Goal: Task Accomplishment & Management: Complete application form

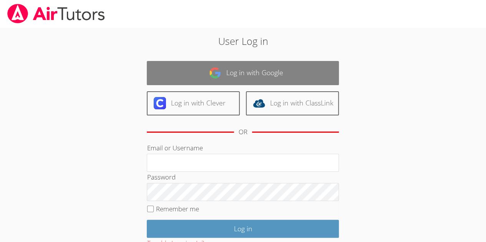
click at [258, 68] on link "Log in with Google" at bounding box center [243, 73] width 192 height 24
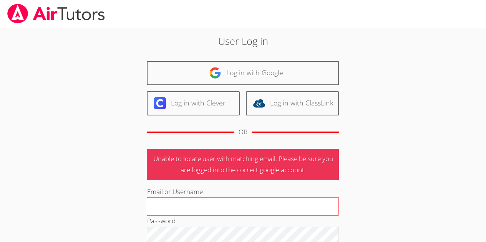
click at [244, 205] on input "Email or Username" at bounding box center [243, 206] width 192 height 18
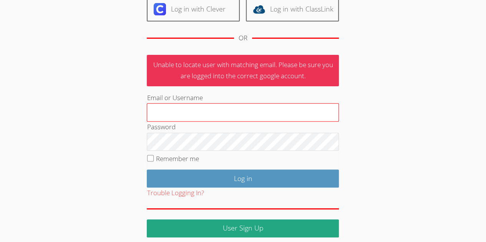
scroll to position [99, 0]
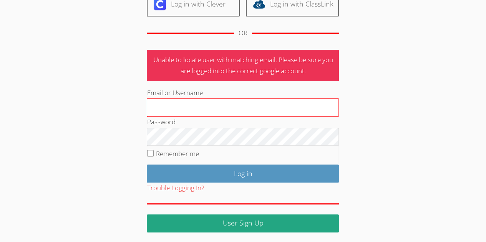
click at [253, 106] on input "Email or Username" at bounding box center [243, 107] width 192 height 18
type input "[EMAIL_ADDRESS][DOMAIN_NAME]"
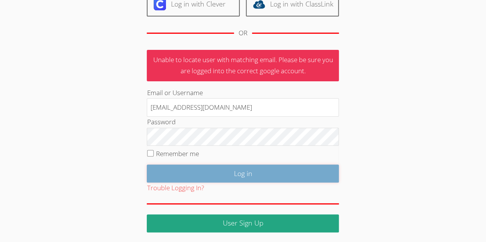
click at [230, 173] on input "Log in" at bounding box center [243, 174] width 192 height 18
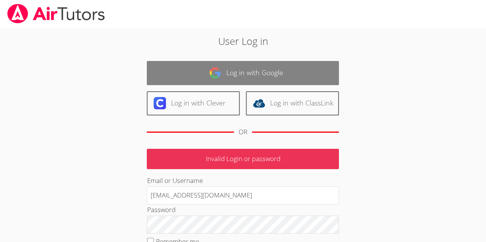
click at [281, 75] on link "Log in with Google" at bounding box center [243, 73] width 192 height 24
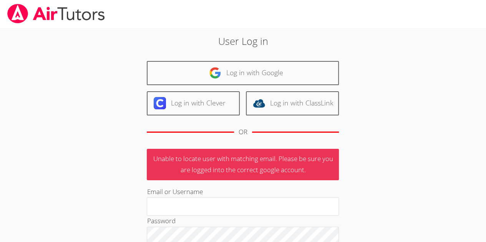
click at [19, 16] on img at bounding box center [56, 14] width 99 height 20
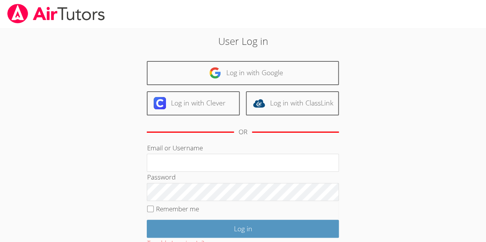
scroll to position [55, 0]
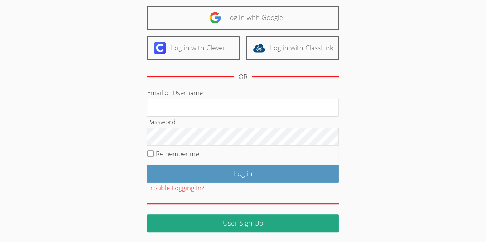
click at [183, 189] on button "Trouble Logging In?" at bounding box center [175, 188] width 57 height 11
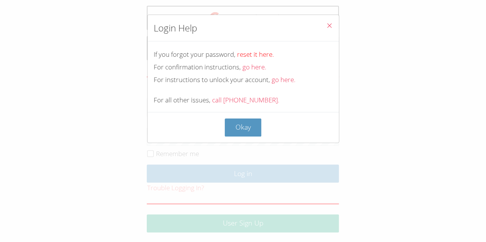
click at [260, 53] on link "reset it here." at bounding box center [255, 54] width 37 height 9
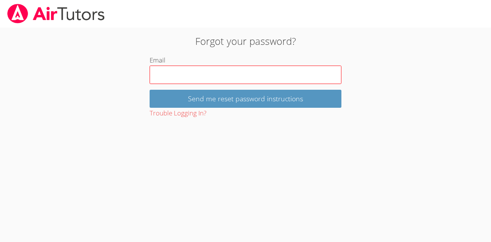
click at [241, 75] on input "Email" at bounding box center [246, 75] width 192 height 18
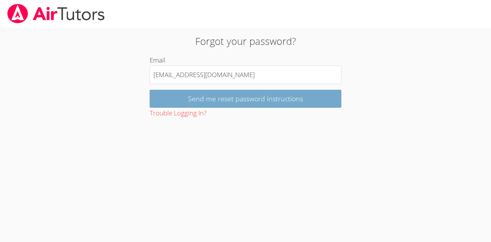
type input "[EMAIL_ADDRESS][DOMAIN_NAME]"
click at [216, 99] on input "Send me reset password instructions" at bounding box center [246, 99] width 192 height 18
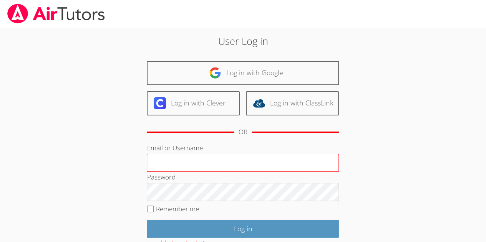
click at [243, 160] on input "Email or Username" at bounding box center [243, 163] width 192 height 18
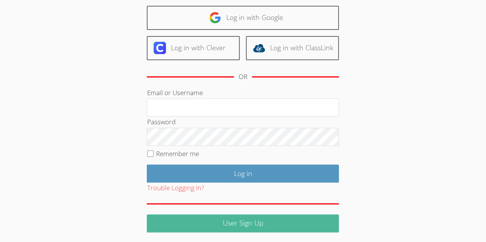
click at [235, 223] on link "User Sign Up" at bounding box center [243, 224] width 192 height 18
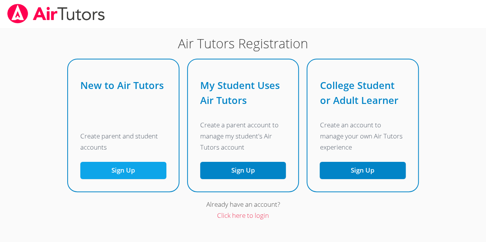
click at [152, 179] on button "Sign Up" at bounding box center [123, 170] width 86 height 17
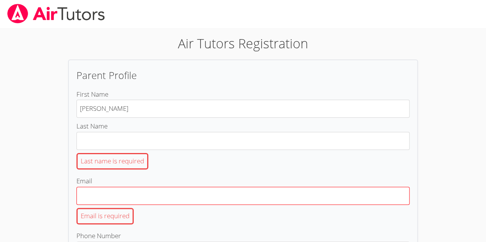
type input "[PERSON_NAME]"
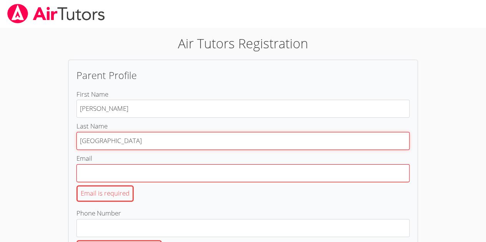
type input "[GEOGRAPHIC_DATA]"
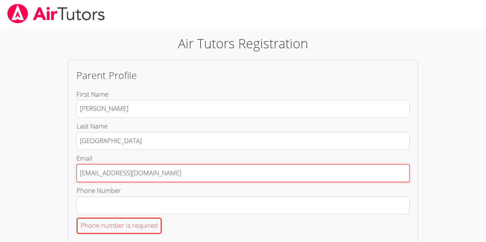
type input "[EMAIL_ADDRESS][DOMAIN_NAME]"
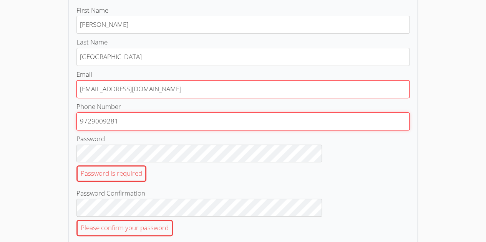
scroll to position [86, 0]
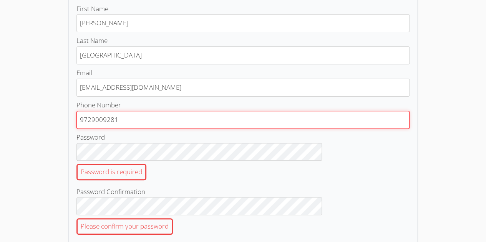
type input "9729009281"
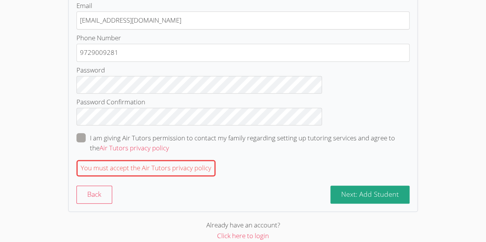
scroll to position [162, 0]
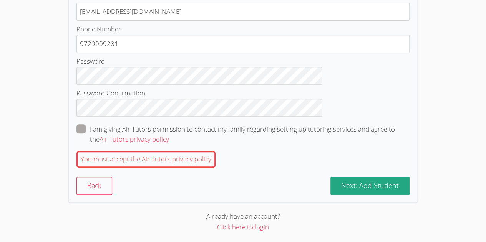
click at [169, 135] on span at bounding box center [169, 139] width 0 height 9
click at [169, 131] on input "I am giving Air Tutors permission to contact my family regarding setting up tut…" at bounding box center [172, 127] width 7 height 7
checkbox input "true"
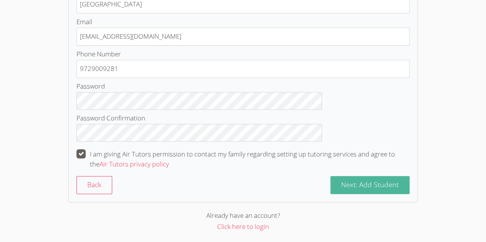
click at [341, 184] on span "Next: Add Student" at bounding box center [370, 184] width 58 height 9
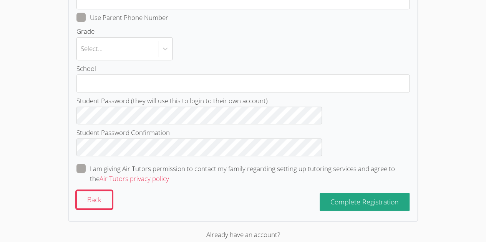
scroll to position [0, 0]
